Goal: Task Accomplishment & Management: Manage account settings

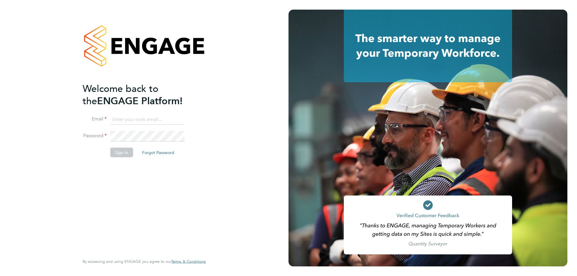
click at [144, 124] on input at bounding box center [147, 119] width 74 height 11
type input "ashley.kelly@linearrecruitment.co.uk"
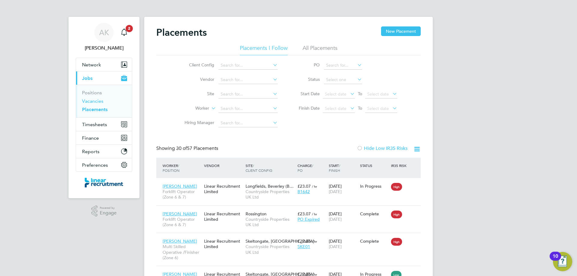
click at [94, 101] on link "Vacancies" at bounding box center [92, 101] width 21 height 6
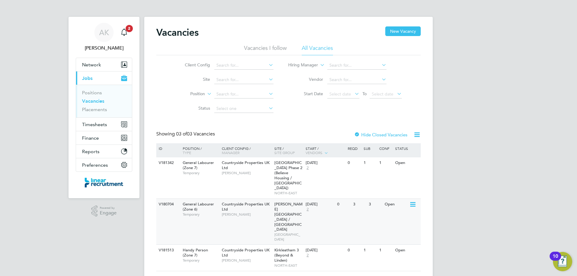
click at [413, 201] on icon at bounding box center [412, 204] width 6 height 7
click at [250, 212] on span "[PERSON_NAME]" at bounding box center [247, 214] width 50 height 5
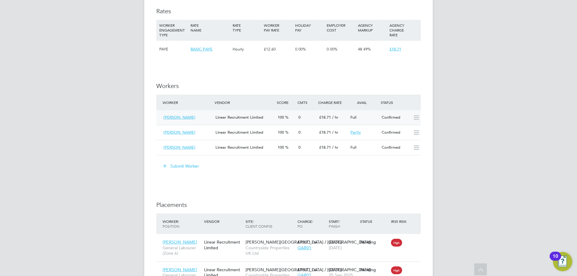
click at [262, 116] on span "Linear Recruitment Limited" at bounding box center [239, 117] width 48 height 5
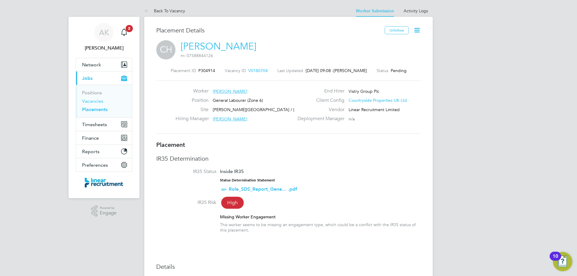
click at [92, 101] on link "Vacancies" at bounding box center [92, 101] width 21 height 6
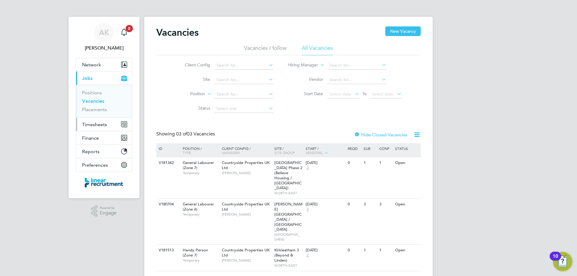
click at [99, 127] on span "Timesheets" at bounding box center [94, 125] width 25 height 6
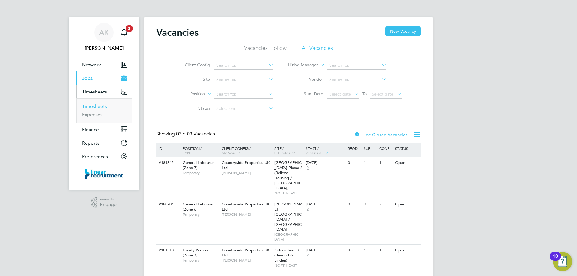
click at [96, 106] on link "Timesheets" at bounding box center [94, 106] width 25 height 6
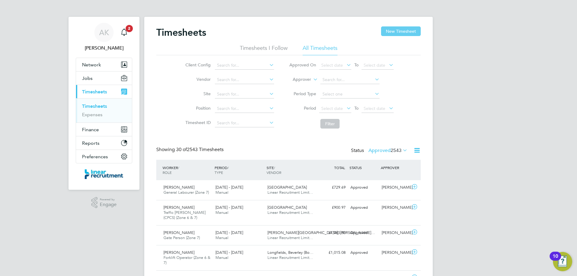
click at [392, 32] on button "New Timesheet" at bounding box center [401, 31] width 40 height 10
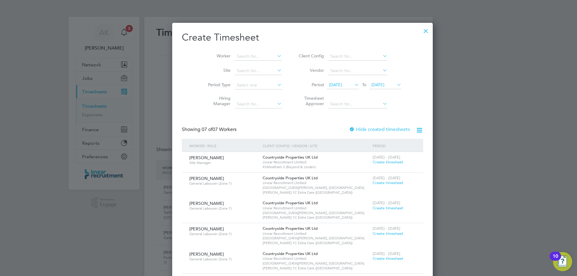
click at [334, 86] on span "[DATE]" at bounding box center [335, 84] width 13 height 5
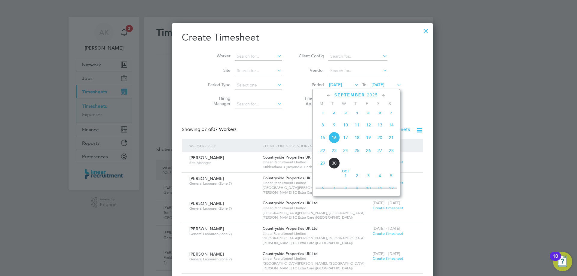
click at [323, 156] on span "22" at bounding box center [322, 150] width 11 height 11
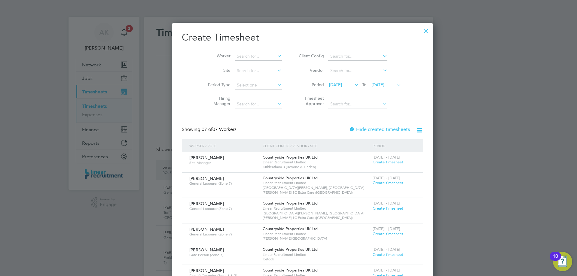
click at [371, 85] on span "23 Sep 2025" at bounding box center [377, 84] width 13 height 5
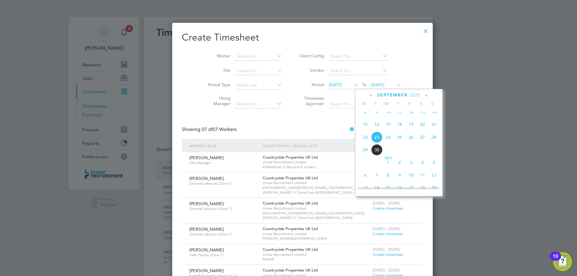
click at [410, 143] on span "26" at bounding box center [410, 137] width 11 height 11
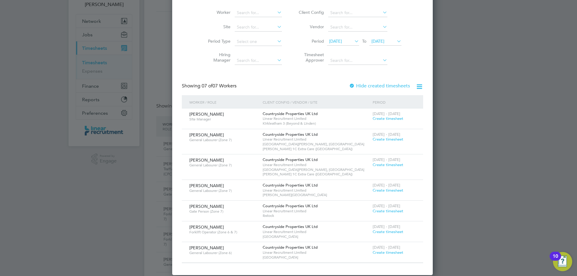
click at [373, 250] on span "Create timesheet" at bounding box center [388, 252] width 31 height 5
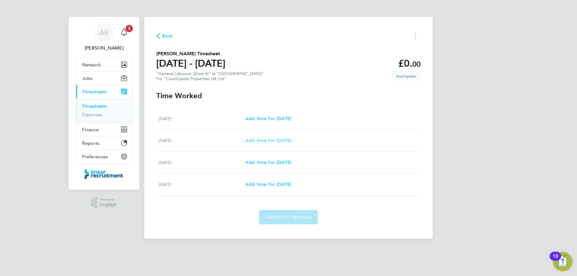
click at [261, 139] on span "Add time for Wed 24 Sep" at bounding box center [268, 141] width 46 height 6
select select "30"
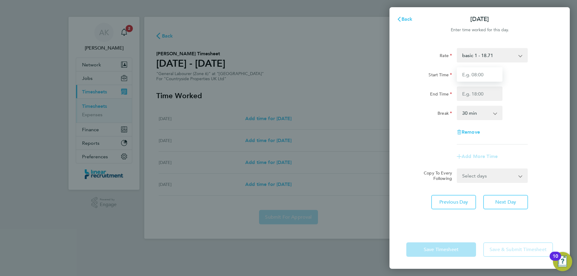
click at [476, 77] on input "Start Time" at bounding box center [480, 74] width 46 height 14
type input "07:30"
click at [480, 94] on input "End Time" at bounding box center [480, 94] width 46 height 14
type input "16:30"
click at [481, 118] on select "0 min 15 min 30 min 45 min 60 min 75 min 90 min" at bounding box center [475, 112] width 37 height 13
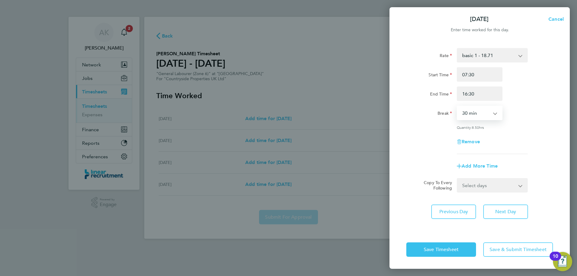
select select "60"
click at [457, 106] on select "0 min 15 min 30 min 45 min 60 min 75 min 90 min" at bounding box center [475, 112] width 37 height 13
click at [517, 151] on div "Rate basic 1 - 18.71 Start Time 07:30 End Time 16:30 Break 0 min 15 min 30 min …" at bounding box center [479, 101] width 147 height 106
click at [511, 212] on span "Next Day" at bounding box center [505, 212] width 21 height 6
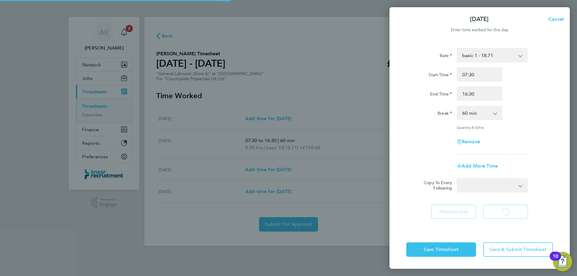
select select "30"
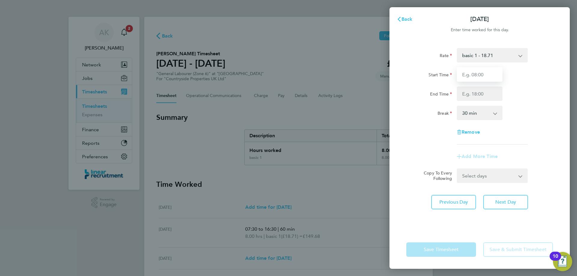
click at [470, 75] on input "Start Time" at bounding box center [480, 74] width 46 height 14
type input "07:30"
click at [479, 94] on input "End Time" at bounding box center [480, 94] width 46 height 14
type input "16:30"
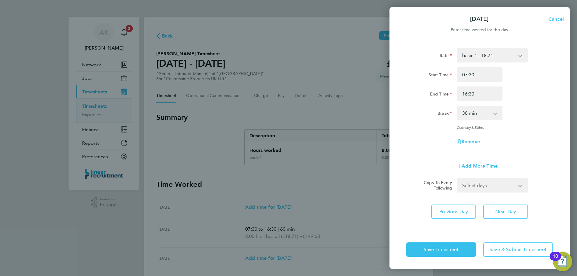
click at [532, 133] on div "Rate basic 1 - 18.71 Start Time 07:30 End Time 16:30 Break 0 min 15 min 30 min …" at bounding box center [479, 101] width 147 height 106
click at [484, 117] on select "0 min 15 min 30 min 45 min 60 min 75 min 90 min" at bounding box center [475, 112] width 37 height 13
select select "60"
click at [457, 106] on select "0 min 15 min 30 min 45 min 60 min 75 min 90 min" at bounding box center [475, 112] width 37 height 13
click at [502, 211] on span "Next Day" at bounding box center [505, 212] width 21 height 6
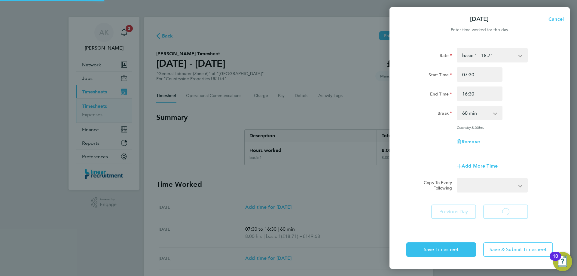
select select "30"
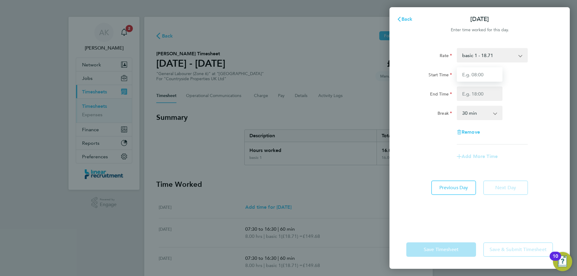
click at [472, 78] on input "Start Time" at bounding box center [480, 74] width 46 height 14
type input "07:30"
click at [469, 96] on input "End Time" at bounding box center [480, 94] width 46 height 14
click at [472, 95] on input "End Time" at bounding box center [480, 94] width 46 height 14
type input "14:00"
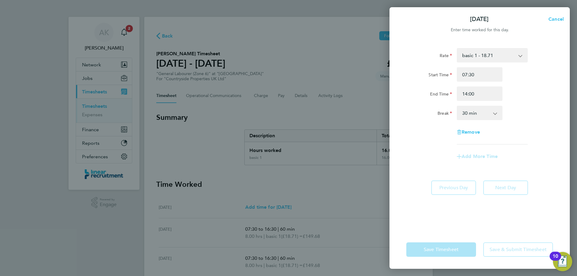
click at [566, 157] on div "Rate basic 1 - 18.71 Start Time 07:30 End Time 14:00 Break 0 min 15 min 30 min …" at bounding box center [479, 136] width 180 height 190
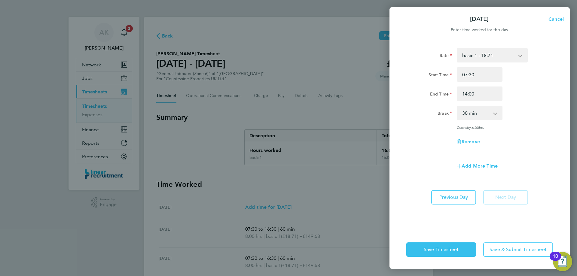
click at [491, 116] on select "0 min 15 min 30 min 45 min 60 min 75 min 90 min" at bounding box center [475, 112] width 37 height 13
select select "60"
click at [457, 106] on select "0 min 15 min 30 min 45 min 60 min 75 min 90 min" at bounding box center [475, 112] width 37 height 13
click at [505, 251] on span "Save & Submit Timesheet" at bounding box center [518, 250] width 57 height 6
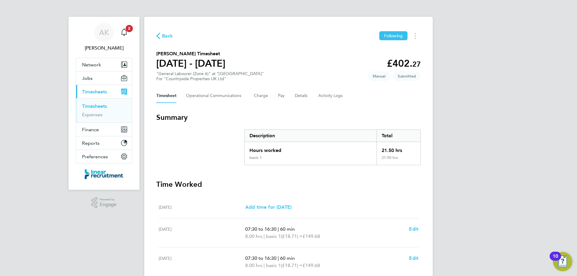
click at [169, 37] on span "Back" at bounding box center [167, 35] width 11 height 7
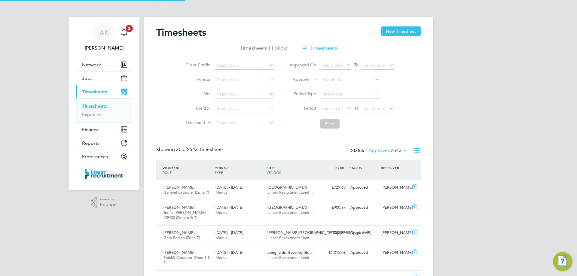
scroll to position [15, 52]
click at [396, 31] on button "New Timesheet" at bounding box center [401, 31] width 40 height 10
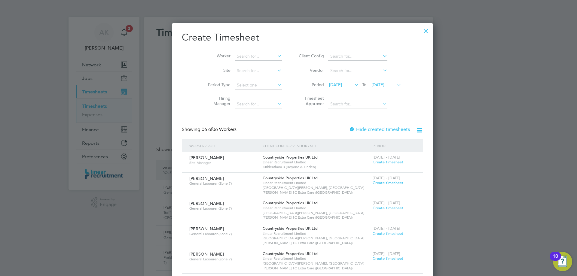
click at [338, 84] on span "[DATE]" at bounding box center [335, 84] width 13 height 5
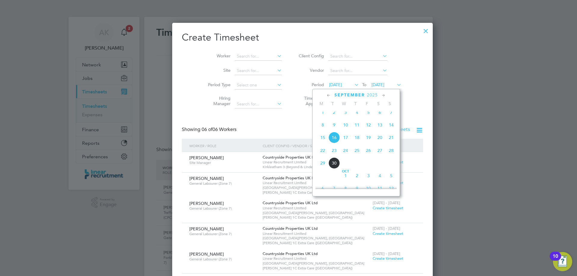
click at [321, 156] on span "22" at bounding box center [322, 150] width 11 height 11
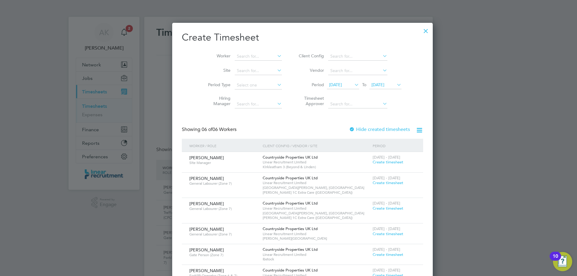
click at [371, 84] on span "23 Sep 2025" at bounding box center [377, 84] width 13 height 5
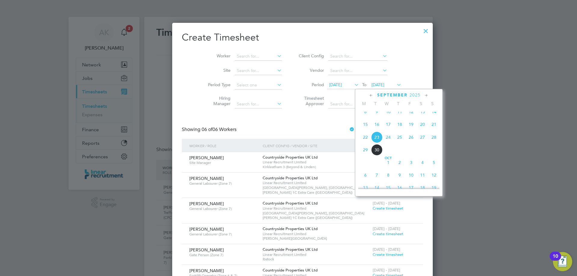
click at [414, 143] on span "26" at bounding box center [410, 137] width 11 height 11
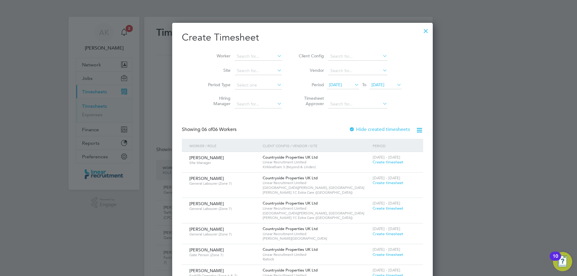
click at [420, 32] on div at bounding box center [425, 29] width 11 height 11
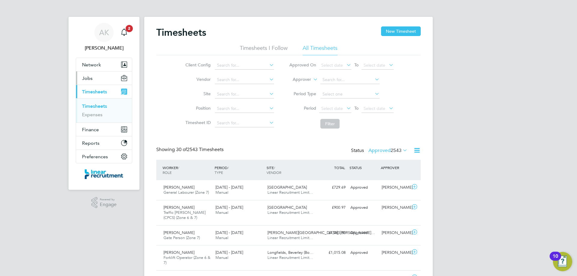
click at [91, 80] on span "Jobs" at bounding box center [87, 78] width 11 height 6
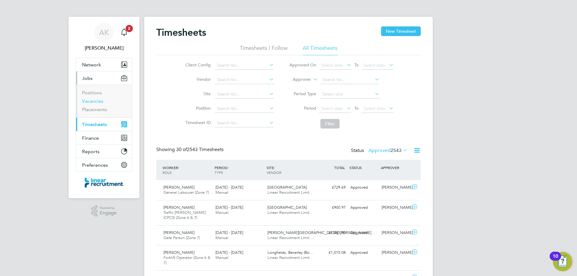
click at [99, 103] on link "Vacancies" at bounding box center [92, 101] width 21 height 6
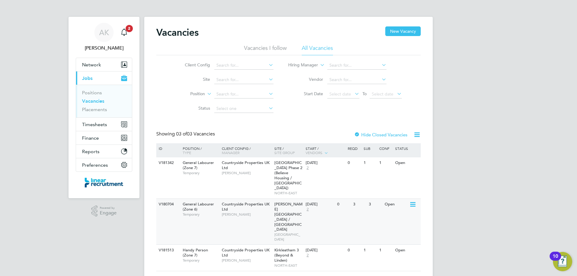
click at [234, 212] on span "Neil Smith" at bounding box center [247, 214] width 50 height 5
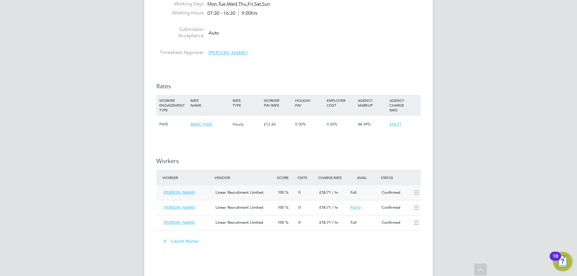
click at [415, 192] on icon at bounding box center [417, 193] width 8 height 5
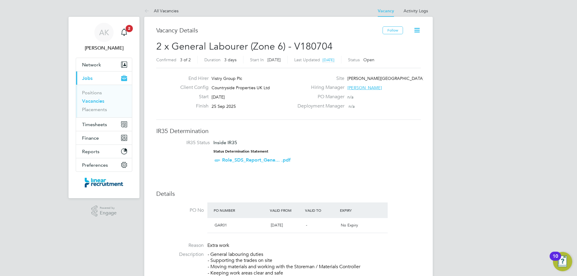
click at [417, 30] on icon at bounding box center [417, 30] width 8 height 8
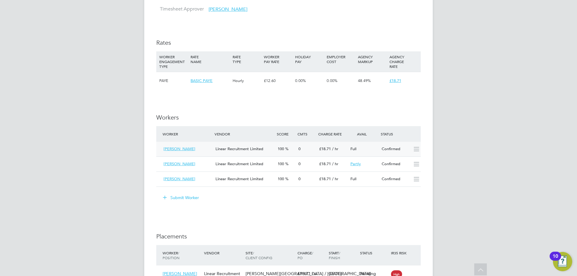
click at [203, 150] on div "[PERSON_NAME]" at bounding box center [187, 149] width 52 height 10
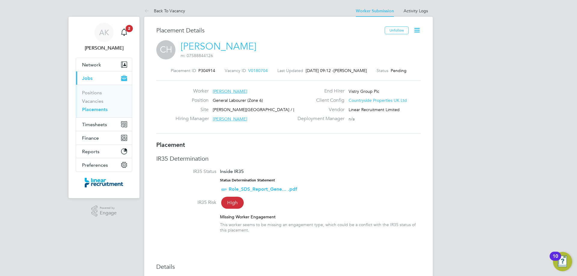
click at [419, 30] on icon at bounding box center [417, 30] width 8 height 8
click at [383, 65] on li "Start" at bounding box center [397, 64] width 44 height 8
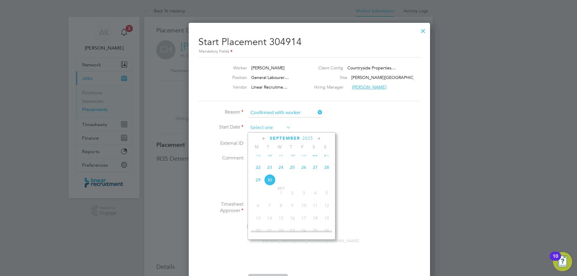
click at [264, 127] on input at bounding box center [269, 128] width 43 height 9
click at [269, 171] on span "23" at bounding box center [269, 167] width 11 height 11
type input "[DATE]"
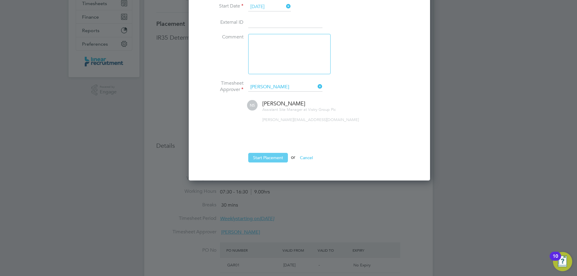
click at [272, 154] on button "Start Placement" at bounding box center [268, 158] width 40 height 10
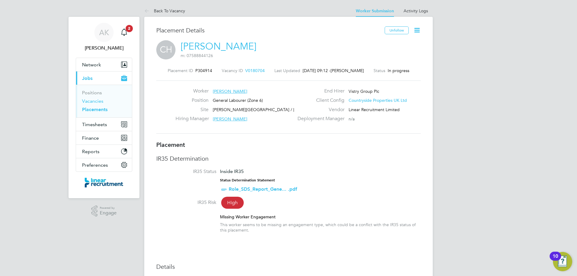
click at [92, 102] on link "Vacancies" at bounding box center [92, 101] width 21 height 6
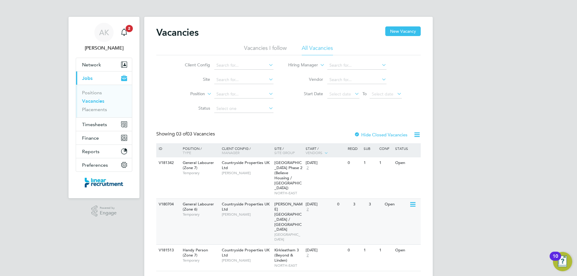
click at [254, 212] on span "Neil Smith" at bounding box center [247, 214] width 50 height 5
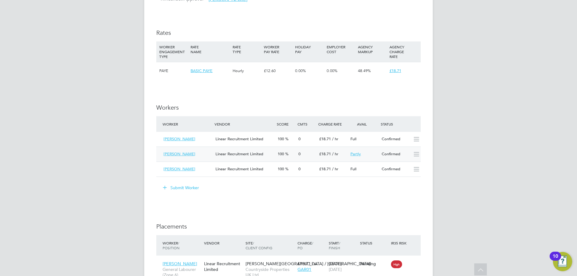
click at [415, 157] on icon at bounding box center [417, 154] width 8 height 5
click at [305, 154] on div "0" at bounding box center [306, 154] width 21 height 10
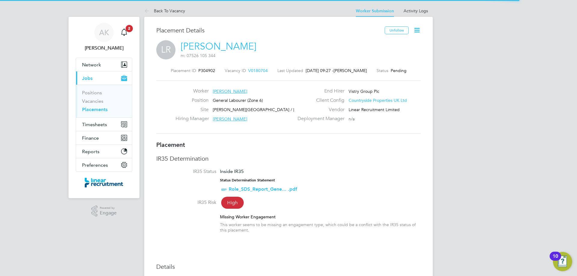
click at [418, 30] on icon at bounding box center [417, 30] width 8 height 8
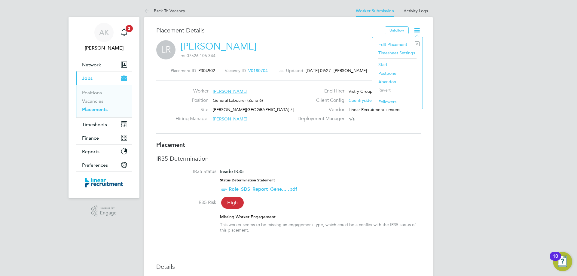
click at [383, 63] on li "Start" at bounding box center [397, 64] width 44 height 8
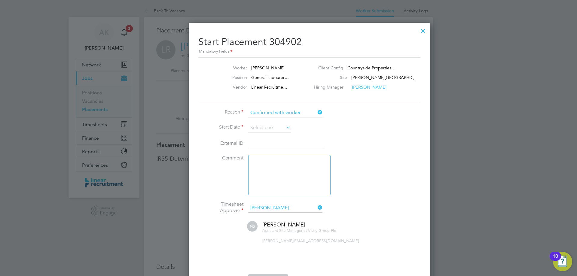
click at [285, 127] on icon at bounding box center [285, 127] width 0 height 8
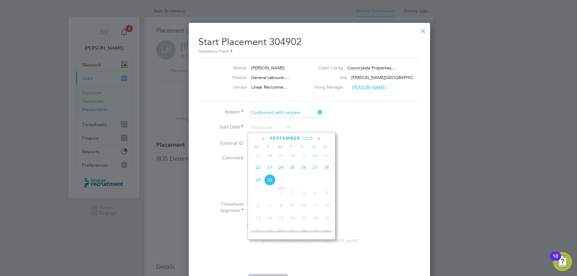
click at [303, 173] on span "26" at bounding box center [303, 167] width 11 height 11
type input "26 Sep 2025"
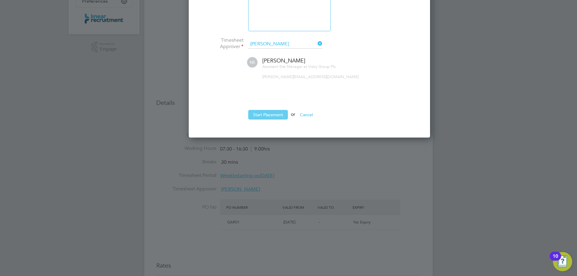
click at [265, 116] on button "Start Placement" at bounding box center [268, 115] width 40 height 10
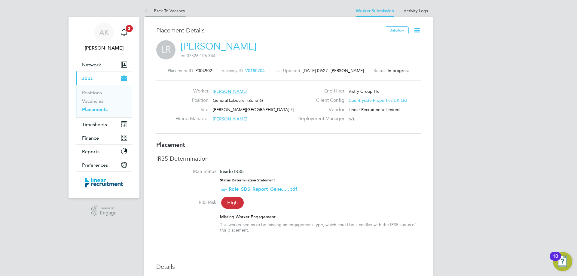
click at [154, 10] on link "Back To Vacancy" at bounding box center [164, 10] width 41 height 5
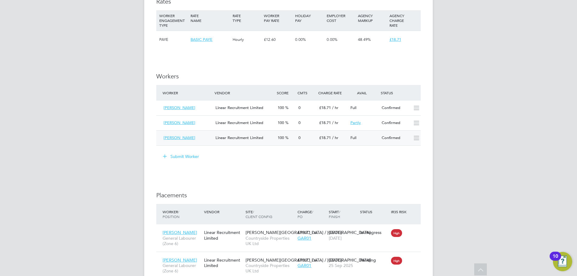
click at [207, 141] on div "Sean Haigh" at bounding box center [187, 138] width 52 height 10
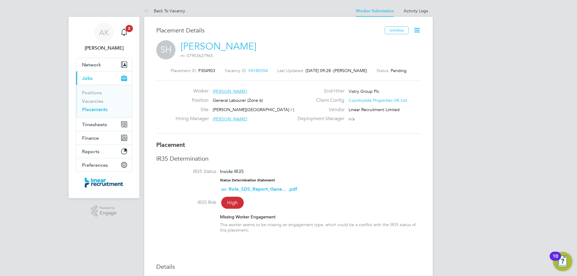
click at [416, 28] on icon at bounding box center [417, 30] width 8 height 8
click at [383, 65] on li "Start" at bounding box center [397, 64] width 44 height 8
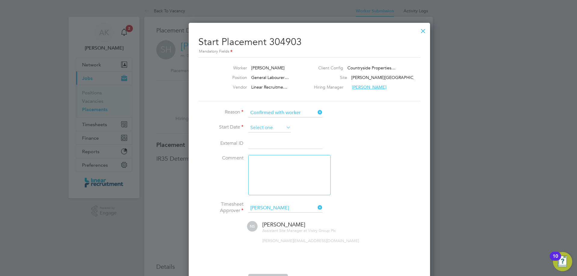
click at [276, 129] on input at bounding box center [269, 128] width 43 height 9
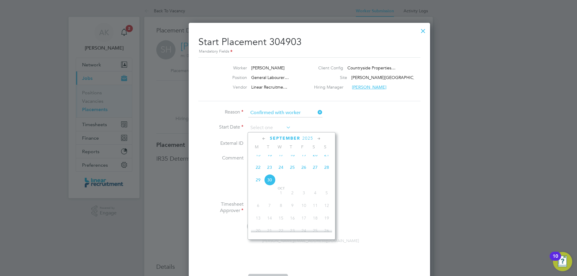
click at [303, 173] on span "26" at bounding box center [303, 167] width 11 height 11
type input "26 Sep 2025"
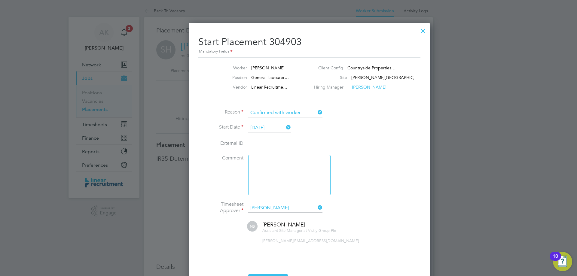
click at [285, 127] on icon at bounding box center [285, 127] width 0 height 8
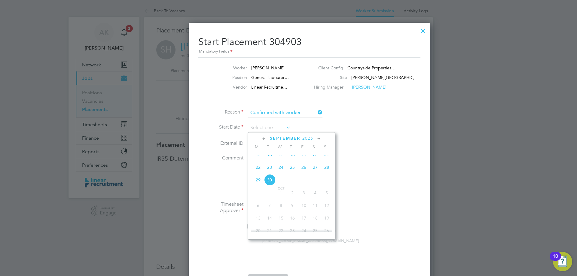
click at [269, 173] on span "23" at bounding box center [269, 167] width 11 height 11
type input "23 Sep 2025"
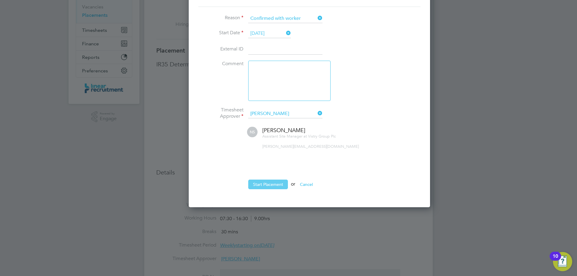
click at [272, 183] on button "Start Placement" at bounding box center [268, 185] width 40 height 10
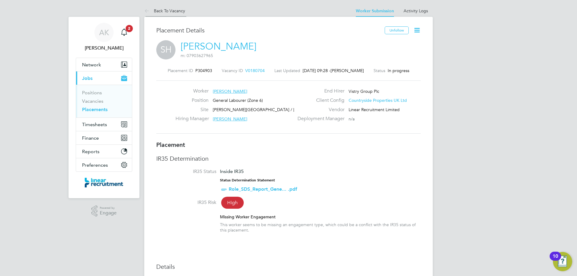
click at [164, 11] on link "Back To Vacancy" at bounding box center [164, 10] width 41 height 5
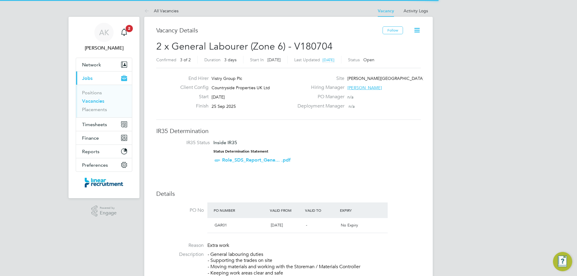
click at [333, 160] on li "IR35 Status Inside IR35 Status Determination Statement Role_SDS_Report_Gene... …" at bounding box center [288, 153] width 252 height 26
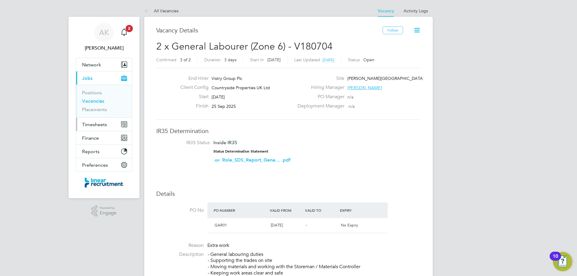
click at [99, 127] on span "Timesheets" at bounding box center [94, 125] width 25 height 6
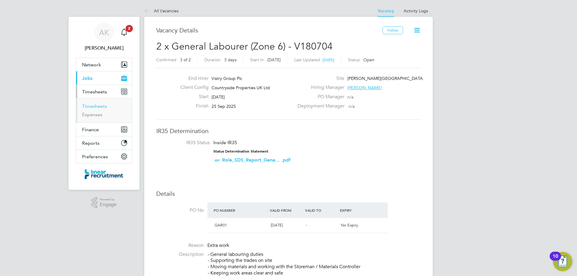
click at [91, 108] on link "Timesheets" at bounding box center [94, 106] width 25 height 6
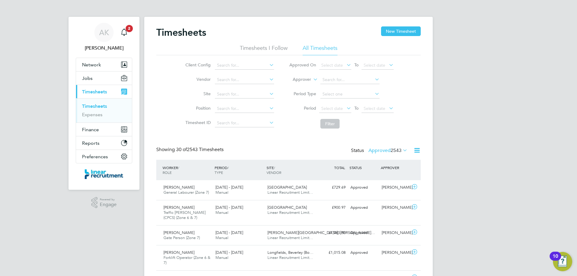
click at [345, 66] on icon at bounding box center [345, 65] width 0 height 8
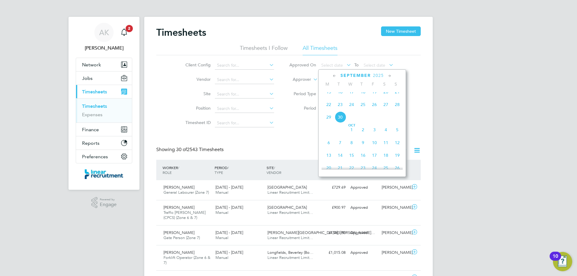
click at [304, 61] on li "Approved On Select date To Select date" at bounding box center [342, 65] width 120 height 14
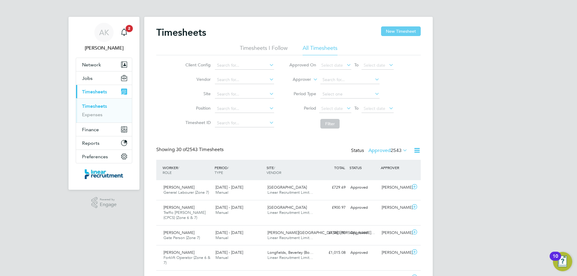
click at [394, 34] on button "New Timesheet" at bounding box center [401, 31] width 40 height 10
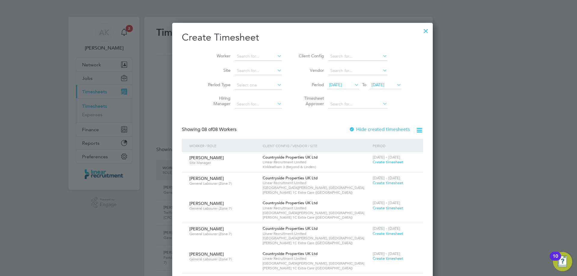
click at [338, 85] on span "[DATE]" at bounding box center [335, 84] width 13 height 5
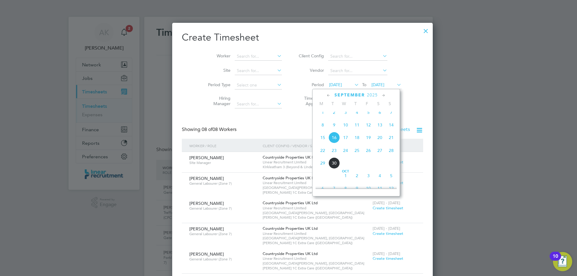
click at [319, 156] on span "22" at bounding box center [322, 150] width 11 height 11
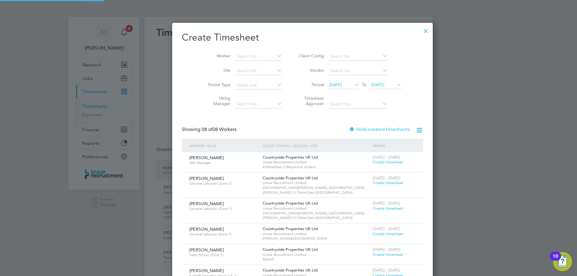
click at [374, 82] on span "23 Sep 2025" at bounding box center [377, 84] width 13 height 5
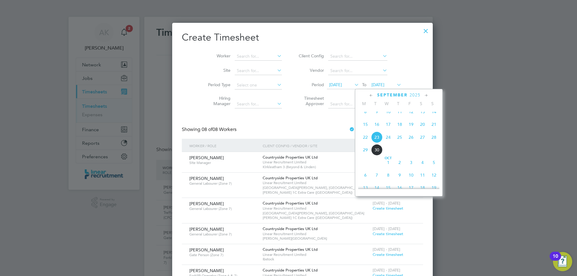
click at [413, 143] on span "26" at bounding box center [410, 137] width 11 height 11
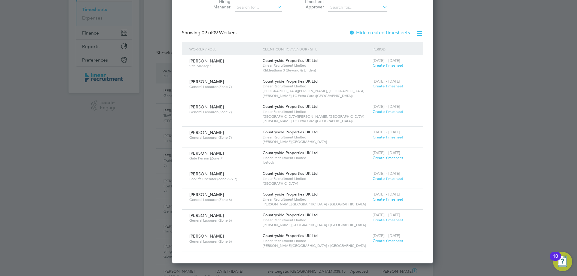
click at [373, 238] on span "Create timesheet" at bounding box center [388, 240] width 31 height 5
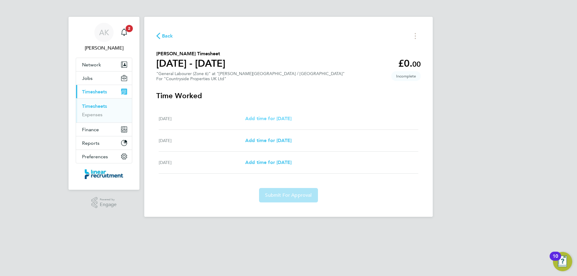
click at [264, 117] on span "Add time for Tue 23 Sep" at bounding box center [268, 119] width 46 height 6
select select "30"
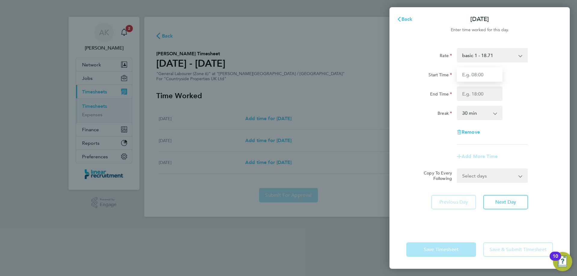
click at [472, 76] on input "Start Time" at bounding box center [480, 74] width 46 height 14
type input "07:30"
click at [474, 93] on input "End Time" at bounding box center [480, 94] width 46 height 14
type input "16:30"
click at [481, 114] on select "0 min 15 min 30 min 45 min 60 min 75 min 90 min" at bounding box center [475, 112] width 37 height 13
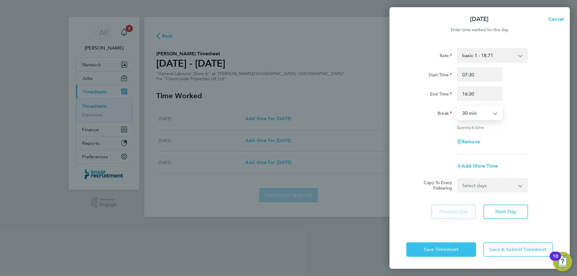
select select "60"
click at [457, 106] on select "0 min 15 min 30 min 45 min 60 min 75 min 90 min" at bounding box center [475, 112] width 37 height 13
click at [505, 217] on button "Next Day" at bounding box center [505, 212] width 45 height 14
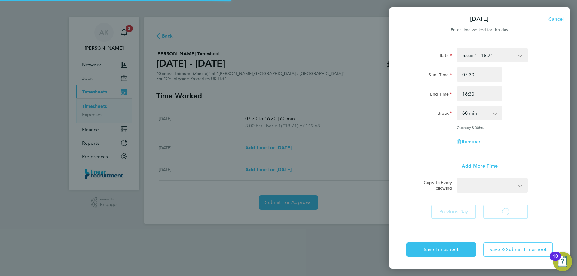
select select "30"
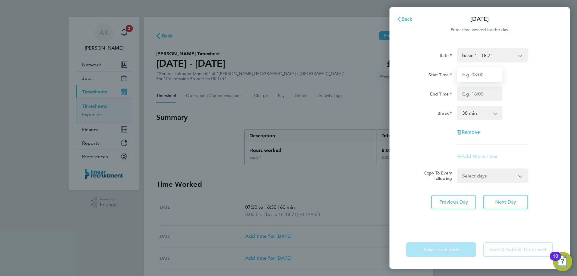
click at [475, 78] on input "Start Time" at bounding box center [480, 74] width 46 height 14
type input "07:30"
click at [479, 92] on input "End Time" at bounding box center [480, 94] width 46 height 14
type input "16:30"
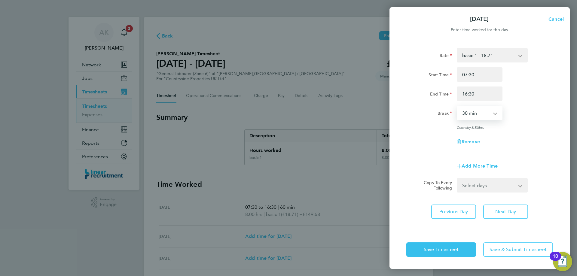
click at [484, 115] on select "0 min 15 min 30 min 45 min 60 min 75 min 90 min" at bounding box center [475, 112] width 37 height 13
select select "60"
click at [457, 106] on select "0 min 15 min 30 min 45 min 60 min 75 min 90 min" at bounding box center [475, 112] width 37 height 13
click at [503, 213] on span "Next Day" at bounding box center [505, 212] width 21 height 6
select select "30"
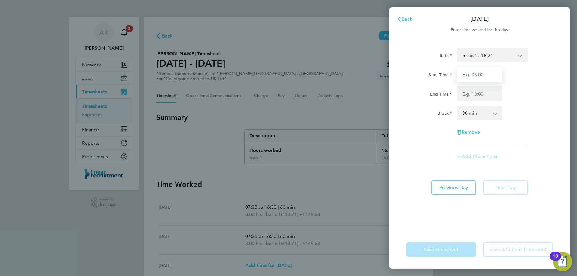
click at [472, 74] on input "Start Time" at bounding box center [480, 74] width 46 height 14
type input "07:30"
click at [472, 95] on input "End Time" at bounding box center [480, 94] width 46 height 14
type input "16:30"
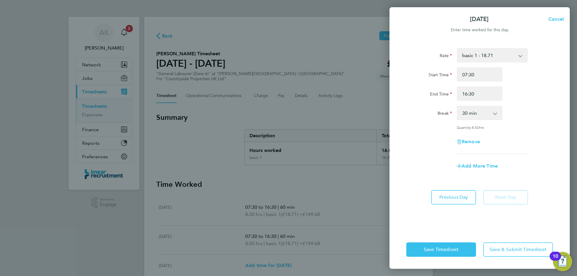
click at [506, 176] on div "Rate basic 1 - 18.71 Start Time 07:30 End Time 16:30 Break 0 min 15 min 30 min …" at bounding box center [479, 136] width 180 height 190
click at [487, 116] on select "0 min 15 min 30 min 45 min 60 min 75 min 90 min" at bounding box center [475, 112] width 37 height 13
select select "60"
click at [457, 106] on select "0 min 15 min 30 min 45 min 60 min 75 min 90 min" at bounding box center [475, 112] width 37 height 13
click at [506, 251] on span "Save & Submit Timesheet" at bounding box center [518, 250] width 57 height 6
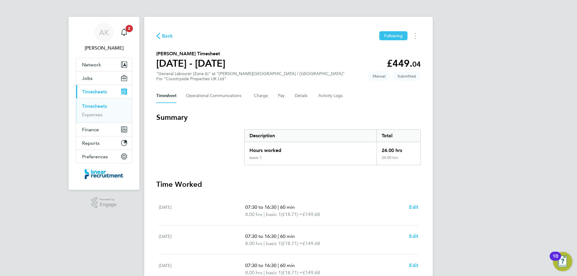
click at [164, 36] on span "Back" at bounding box center [167, 35] width 11 height 7
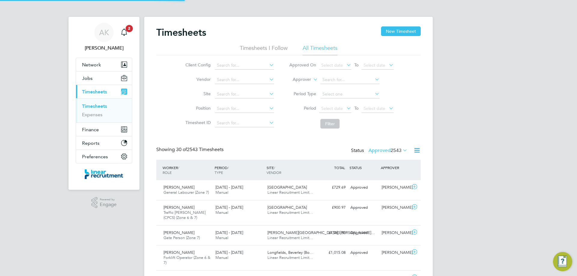
scroll to position [15, 52]
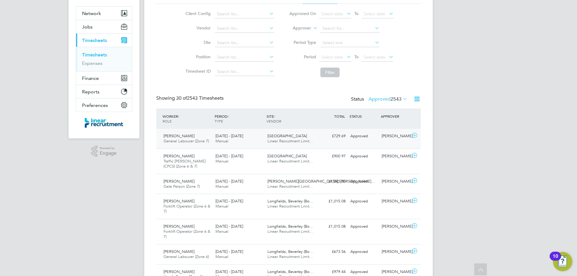
click at [308, 185] on span "Linear Recruitment Limit…" at bounding box center [290, 186] width 46 height 5
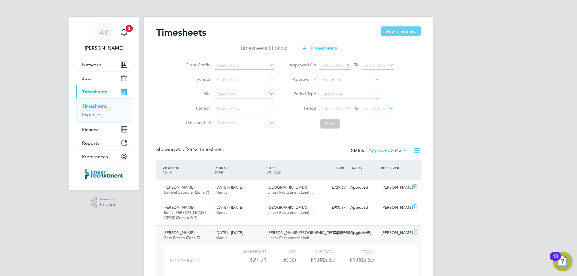
click at [398, 26] on button "New Timesheet" at bounding box center [401, 31] width 40 height 10
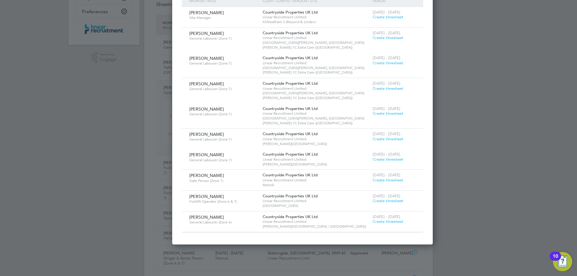
scroll to position [145, 0]
click at [373, 219] on span "Create timesheet" at bounding box center [388, 221] width 31 height 5
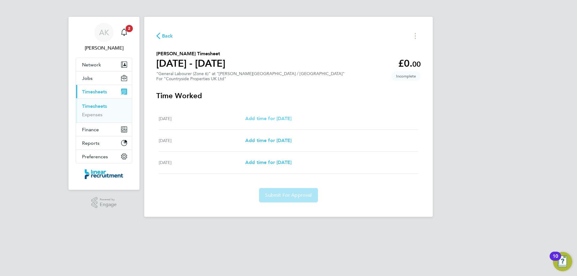
click at [262, 119] on span "Add time for Tue 23 Sep" at bounding box center [268, 119] width 46 height 6
select select "30"
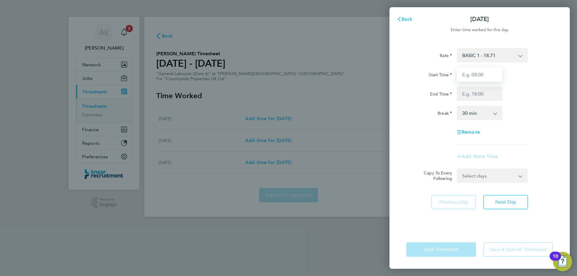
click at [477, 76] on input "Start Time" at bounding box center [480, 74] width 46 height 14
type input "07:30"
click at [478, 93] on input "End Time" at bounding box center [480, 94] width 46 height 14
type input "16:30"
click at [469, 112] on select "0 min 15 min 30 min 45 min 60 min 75 min 90 min" at bounding box center [475, 112] width 37 height 13
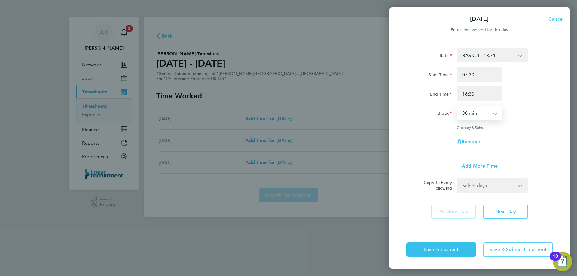
select select "60"
click at [457, 106] on select "0 min 15 min 30 min 45 min 60 min 75 min 90 min" at bounding box center [475, 112] width 37 height 13
click at [506, 215] on button "Next Day" at bounding box center [505, 212] width 45 height 14
select select "30"
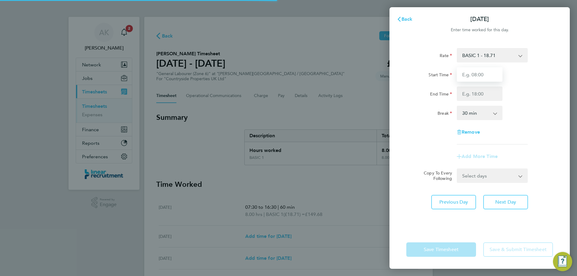
click at [468, 70] on input "Start Time" at bounding box center [480, 74] width 46 height 14
type input "07:30"
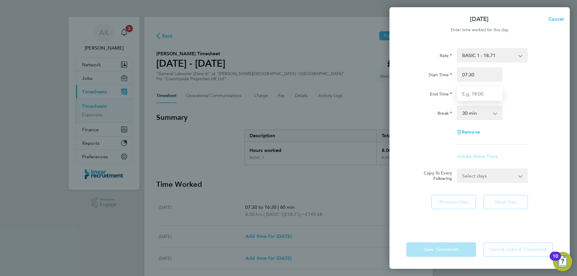
click at [478, 96] on input "End Time" at bounding box center [480, 94] width 46 height 14
type input "16:30"
click at [487, 116] on select "0 min 15 min 30 min 45 min 60 min 75 min 90 min" at bounding box center [475, 112] width 37 height 13
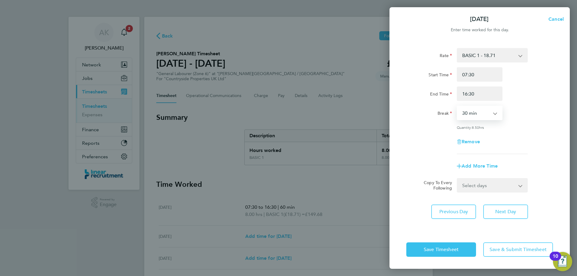
select select "60"
click at [457, 106] on select "0 min 15 min 30 min 45 min 60 min 75 min 90 min" at bounding box center [475, 112] width 37 height 13
click at [508, 209] on span "Next Day" at bounding box center [505, 212] width 21 height 6
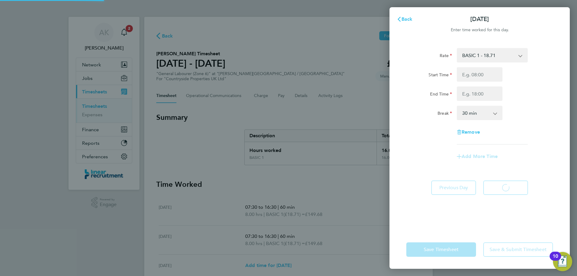
select select "30"
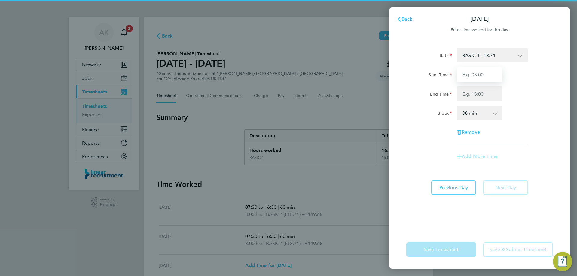
click at [474, 74] on input "Start Time" at bounding box center [480, 74] width 46 height 14
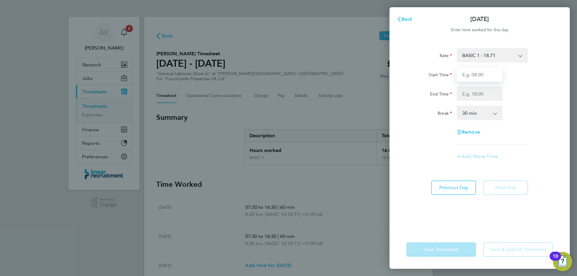
type input "07:30"
click at [476, 94] on input "End Time" at bounding box center [480, 94] width 46 height 14
type input "16:30"
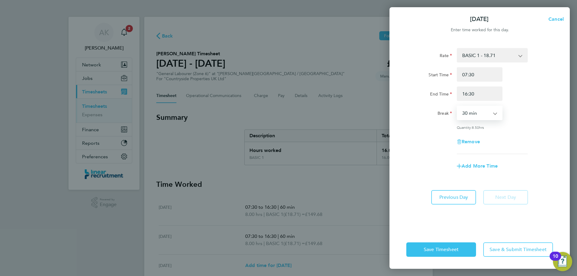
click at [480, 116] on select "0 min 15 min 30 min 45 min 60 min 75 min 90 min" at bounding box center [475, 112] width 37 height 13
select select "60"
click at [457, 106] on select "0 min 15 min 30 min 45 min 60 min 75 min 90 min" at bounding box center [475, 112] width 37 height 13
click at [496, 249] on span "Save & Submit Timesheet" at bounding box center [518, 250] width 57 height 6
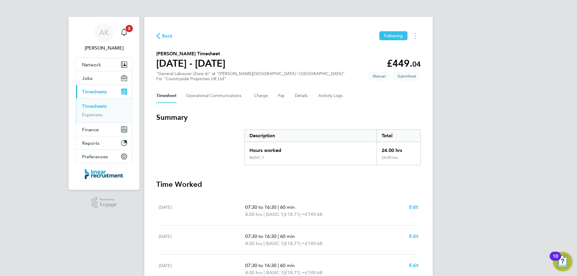
click at [94, 106] on link "Timesheets" at bounding box center [94, 106] width 25 height 6
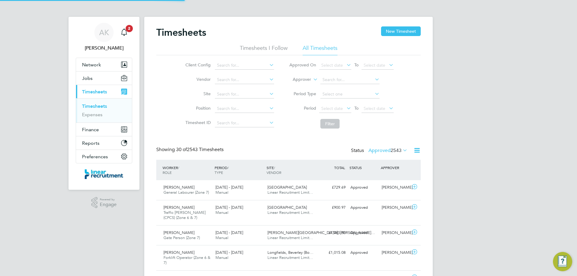
scroll to position [15, 52]
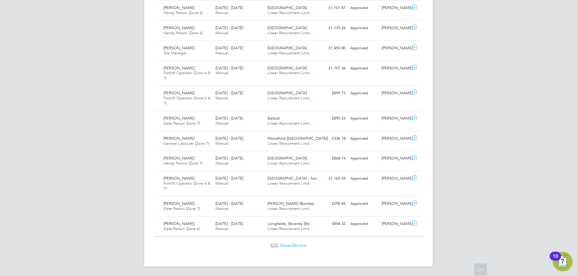
click at [289, 245] on span "Show 30 more" at bounding box center [293, 246] width 26 height 6
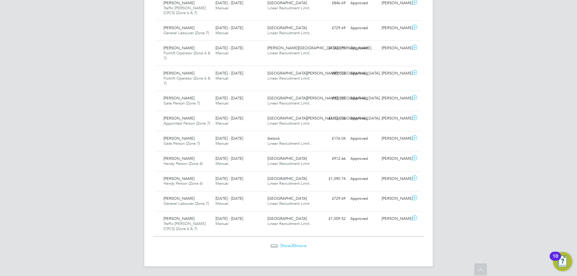
click at [299, 245] on span "Show 30 more" at bounding box center [293, 246] width 26 height 6
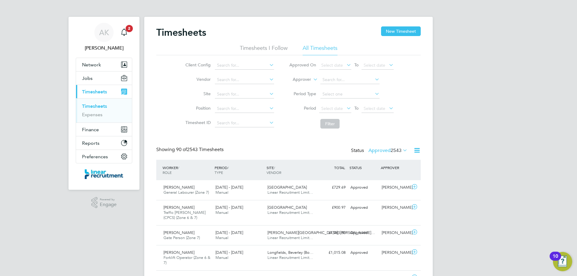
click at [402, 150] on icon at bounding box center [402, 150] width 0 height 8
click at [385, 178] on li "Submitted" at bounding box center [380, 178] width 28 height 8
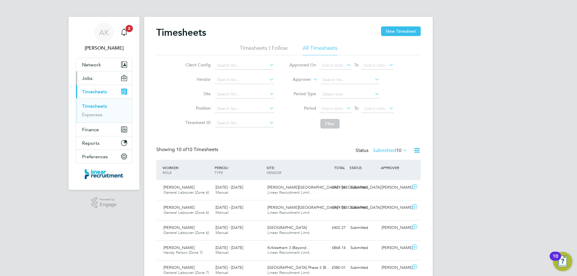
click at [88, 76] on span "Jobs" at bounding box center [87, 78] width 11 height 6
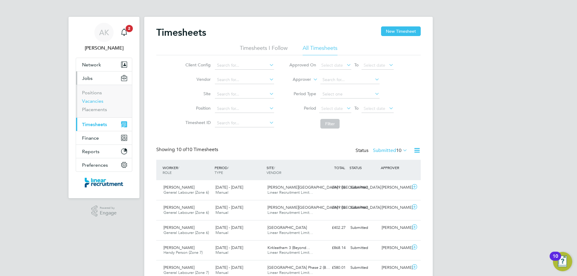
click at [93, 102] on link "Vacancies" at bounding box center [92, 101] width 21 height 6
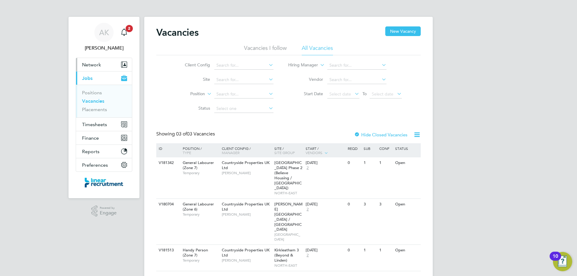
click at [89, 67] on span "Network" at bounding box center [91, 65] width 19 height 6
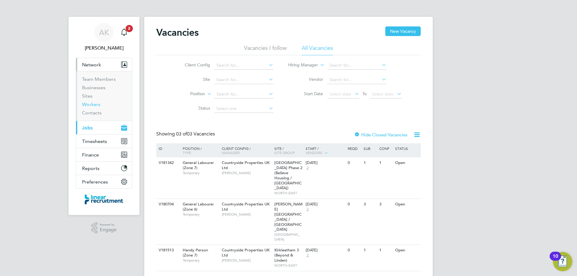
click at [90, 105] on link "Workers" at bounding box center [91, 105] width 18 height 6
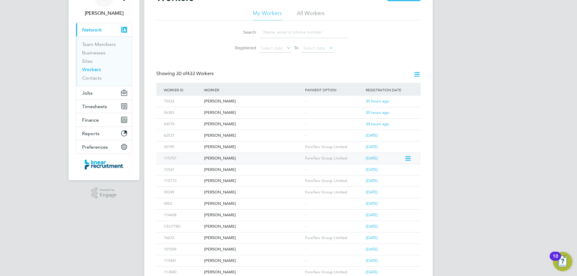
scroll to position [36, 0]
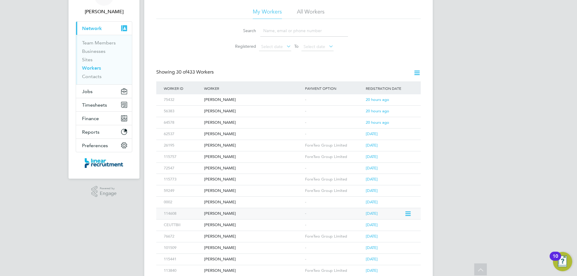
click at [221, 215] on div "[PERSON_NAME]" at bounding box center [253, 213] width 101 height 11
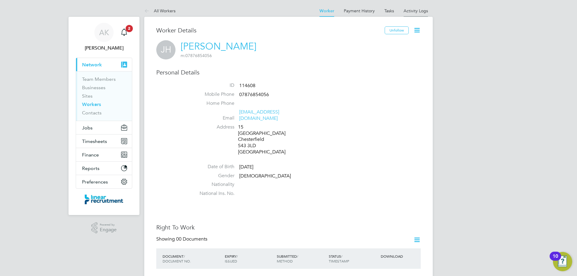
click at [412, 11] on link "Activity Logs" at bounding box center [416, 10] width 24 height 5
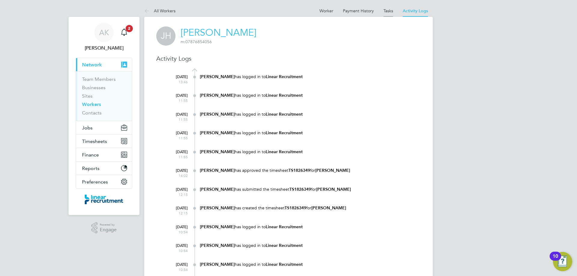
click at [390, 10] on link "Tasks" at bounding box center [388, 10] width 10 height 5
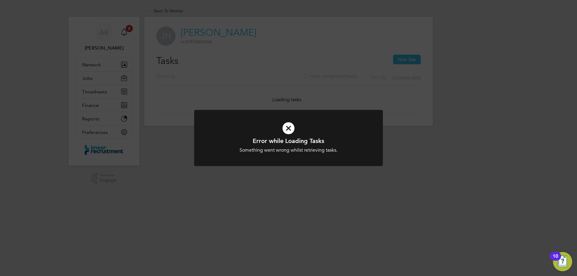
click at [367, 133] on div at bounding box center [288, 138] width 189 height 56
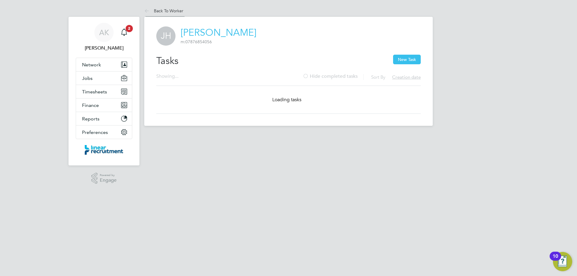
click at [154, 8] on link "Back To Worker" at bounding box center [163, 10] width 39 height 5
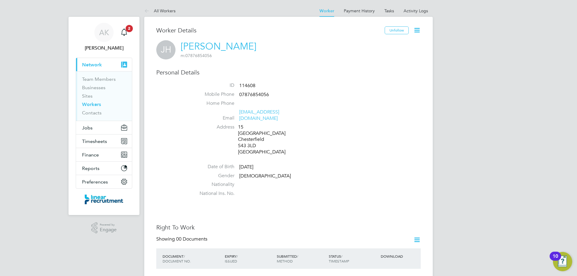
click at [416, 32] on icon at bounding box center [417, 30] width 8 height 8
click at [372, 133] on li "Address [STREET_ADDRESS]" at bounding box center [306, 140] width 228 height 33
click at [96, 130] on button "Jobs" at bounding box center [104, 127] width 56 height 13
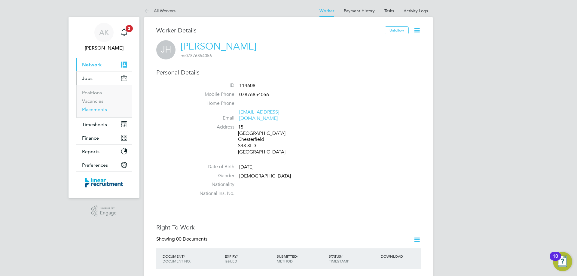
click at [96, 111] on link "Placements" at bounding box center [94, 110] width 25 height 6
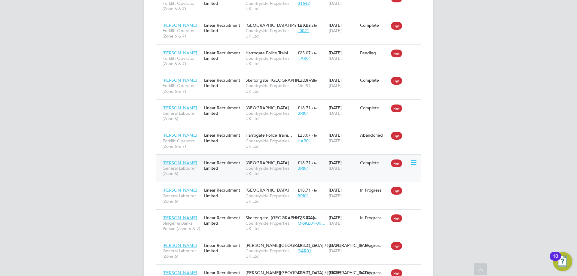
click at [210, 167] on div "Linear Recruitment Limited" at bounding box center [223, 165] width 41 height 17
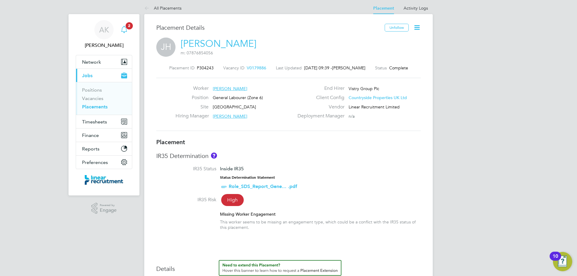
click at [127, 31] on icon "Main navigation" at bounding box center [124, 29] width 7 height 7
